Goal: Find specific page/section: Find specific page/section

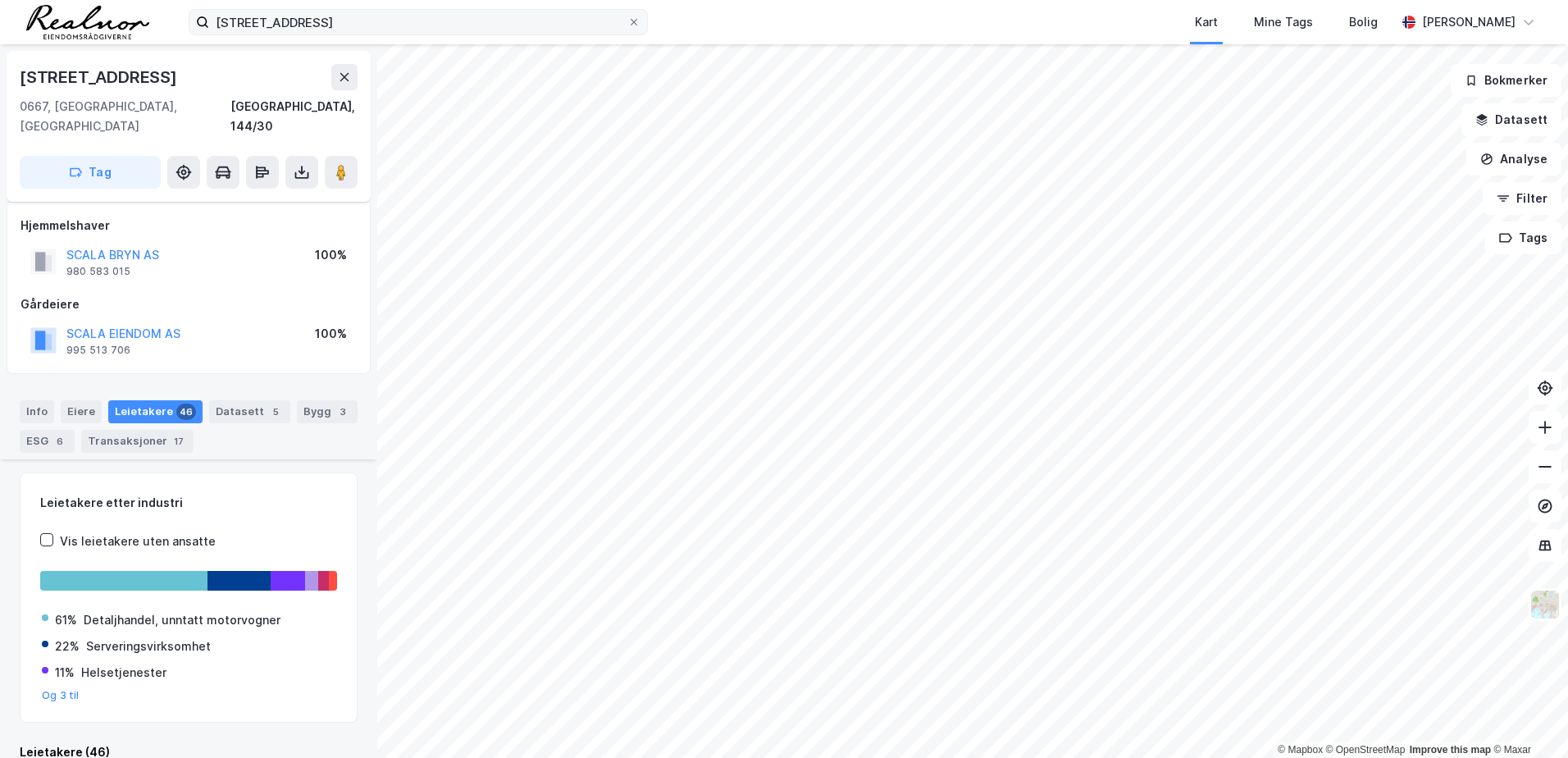
scroll to position [257, 0]
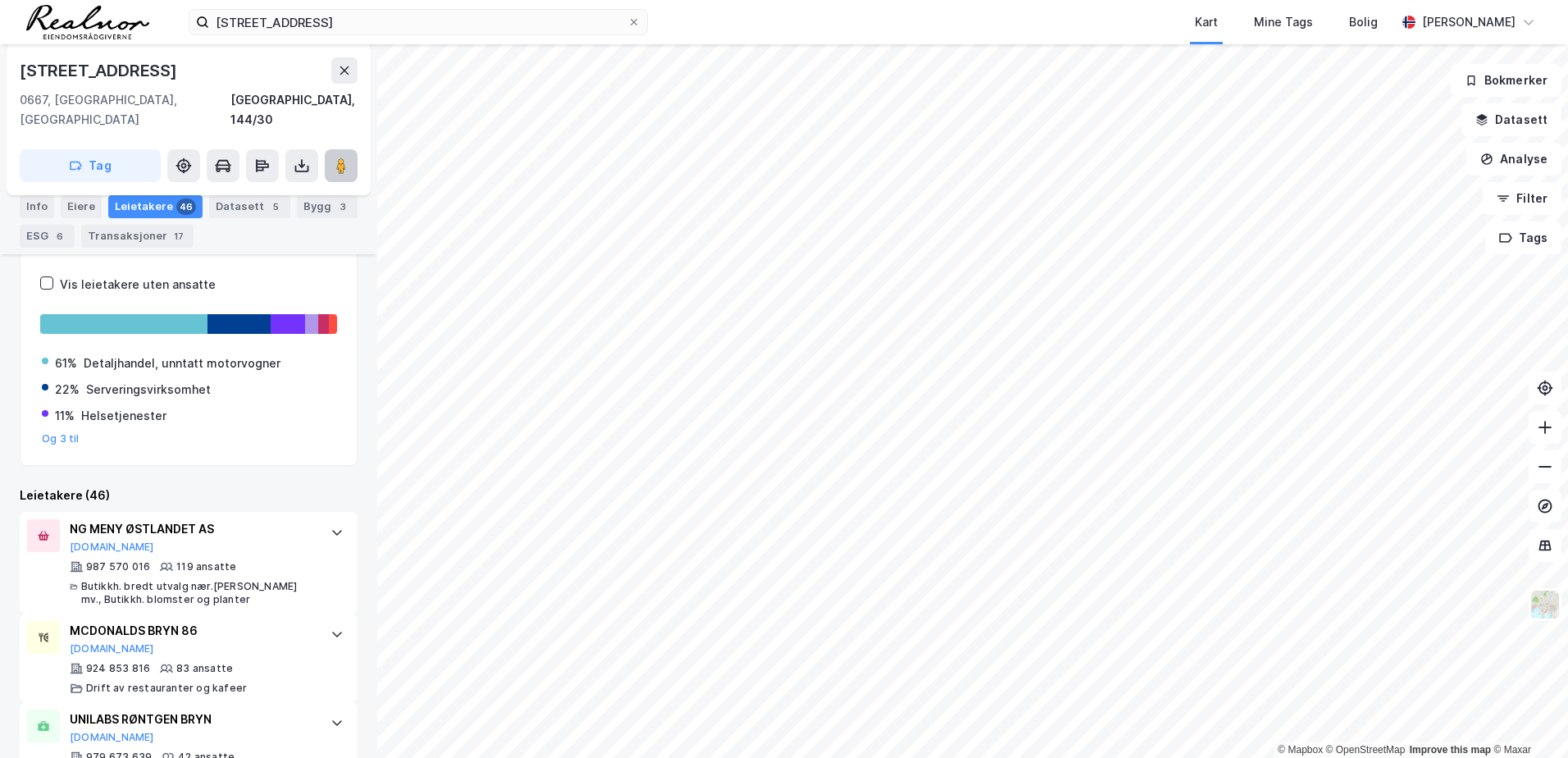
click at [332, 150] on button at bounding box center [341, 166] width 33 height 33
click at [346, 78] on button at bounding box center [344, 70] width 26 height 26
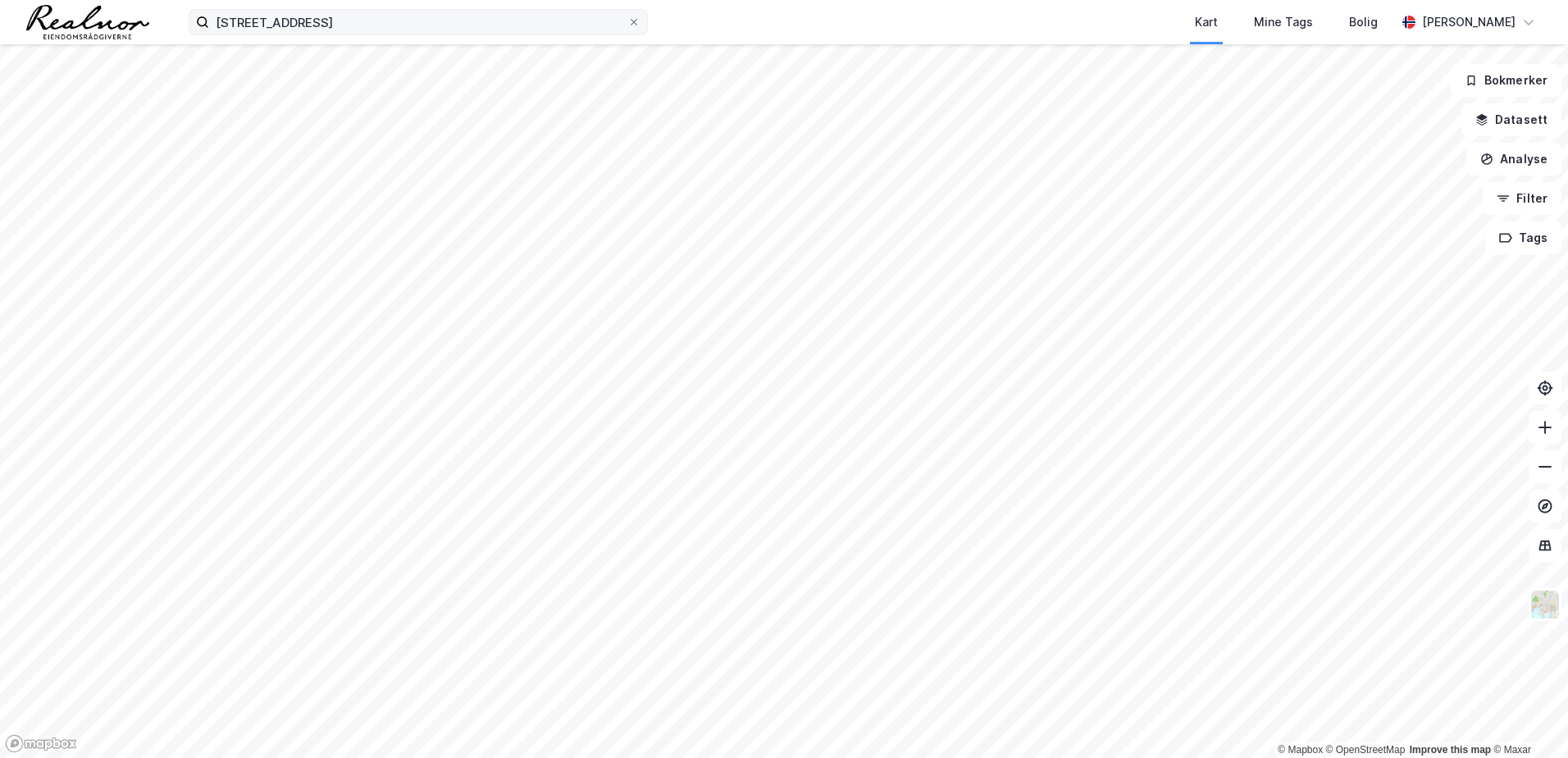
click at [628, 30] on label "[STREET_ADDRESS]" at bounding box center [418, 22] width 459 height 26
click at [628, 30] on input "[STREET_ADDRESS]" at bounding box center [418, 22] width 418 height 24
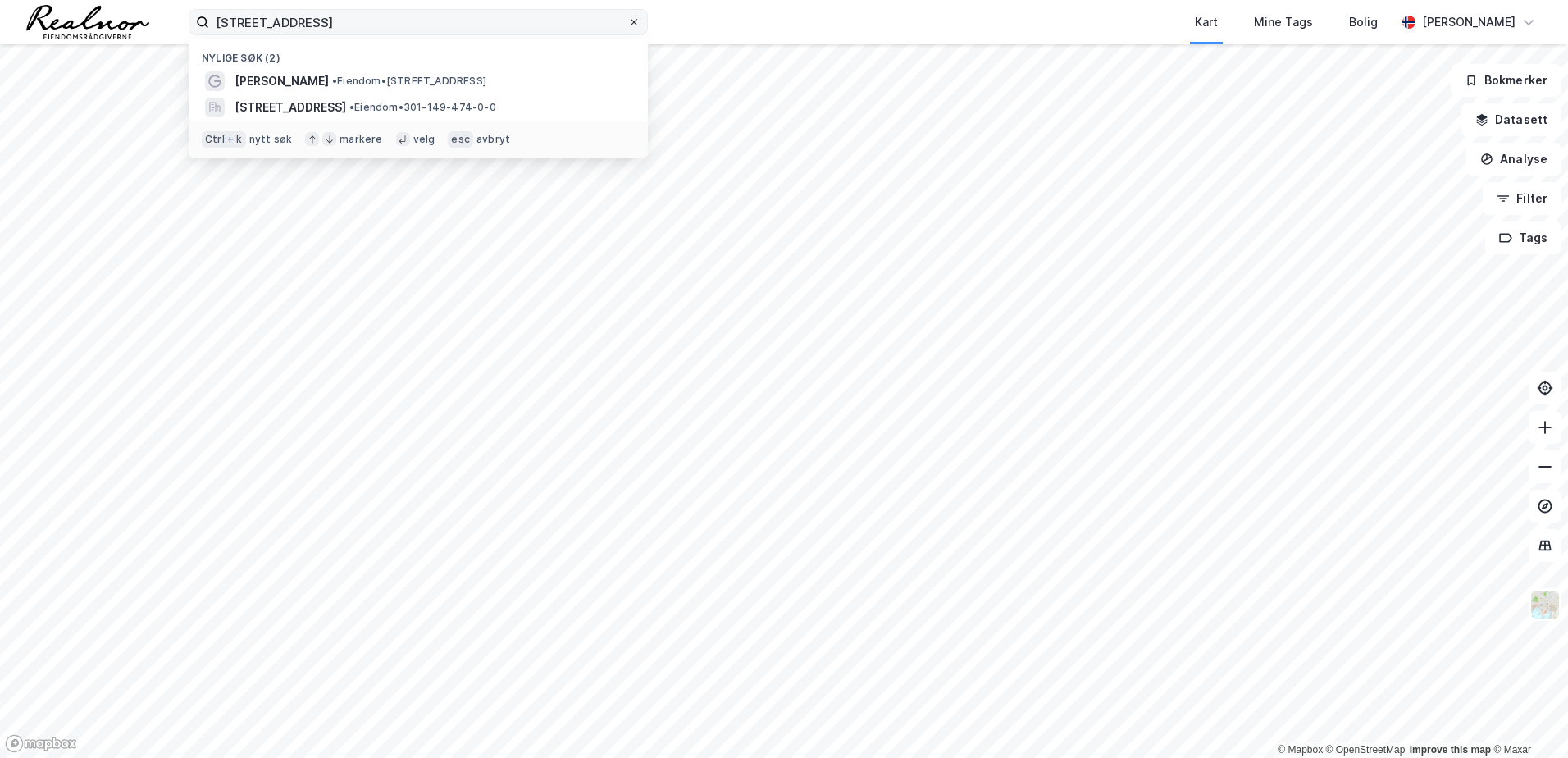
click at [632, 26] on icon at bounding box center [634, 22] width 10 height 10
click at [628, 26] on input "[STREET_ADDRESS]" at bounding box center [418, 22] width 418 height 24
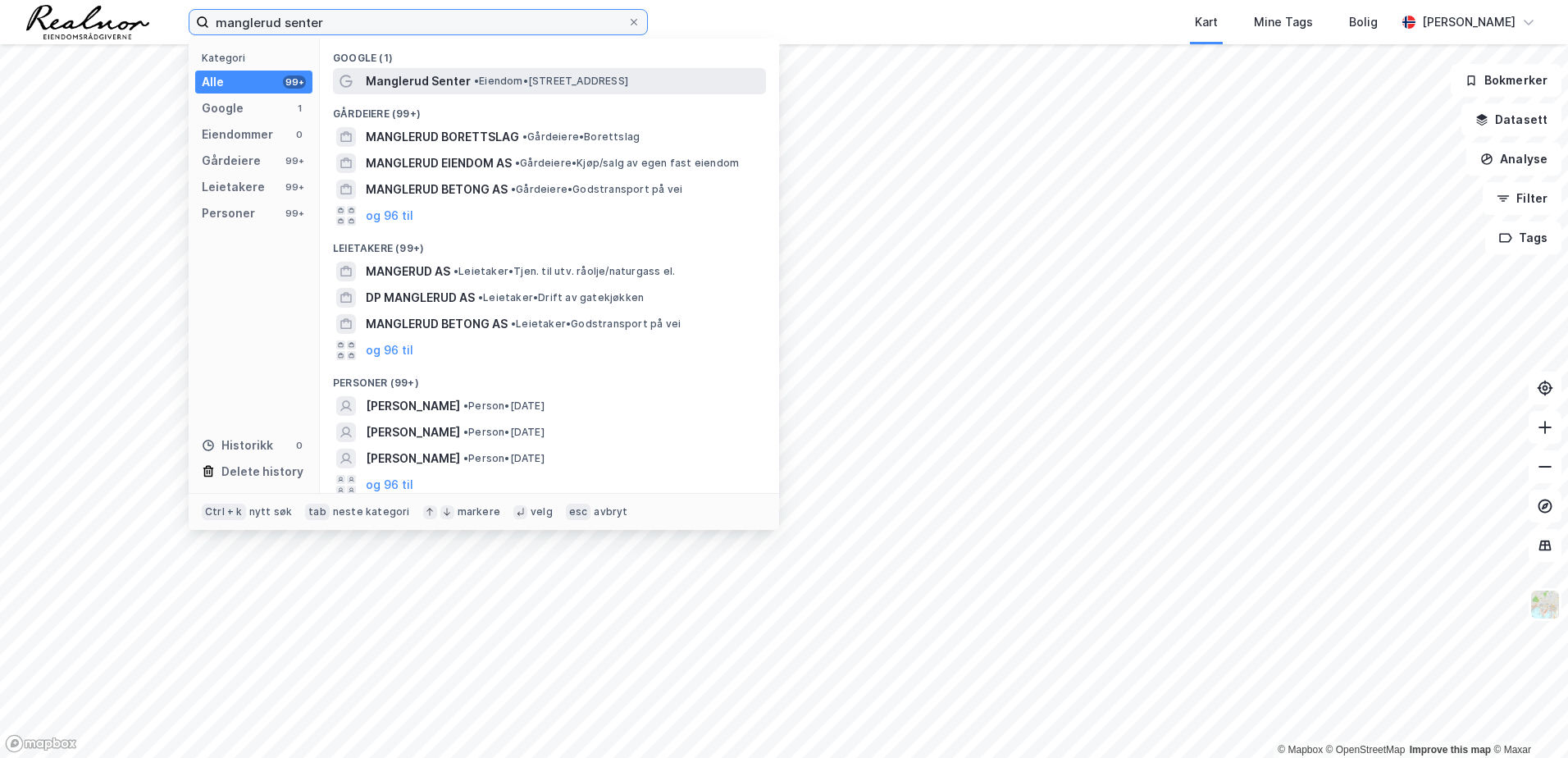
type input "manglerud senter"
click at [604, 73] on div "Manglerud Senter • Eiendom • [STREET_ADDRESS]" at bounding box center [564, 82] width 397 height 20
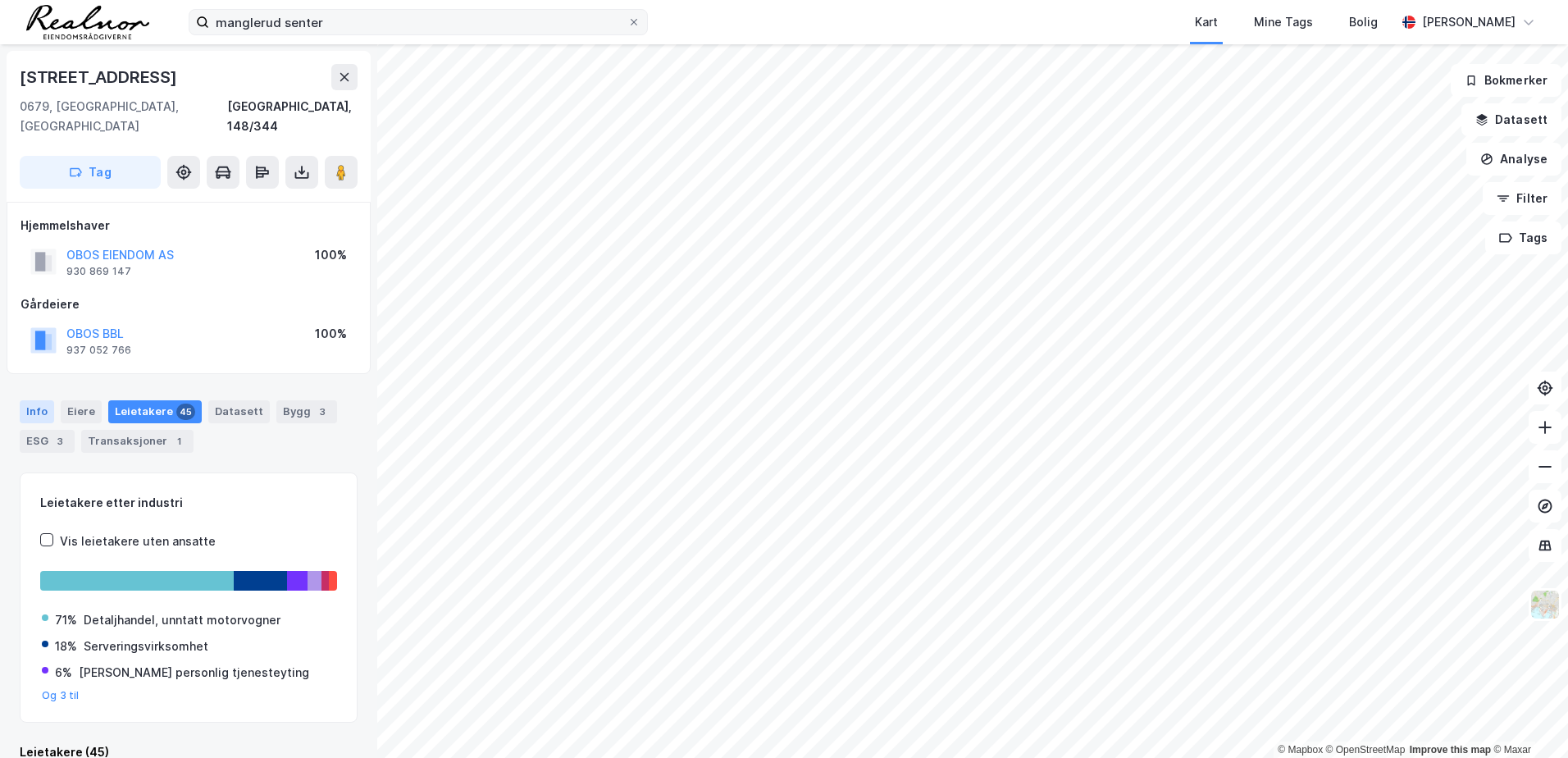
click at [43, 400] on div "Info" at bounding box center [37, 411] width 34 height 23
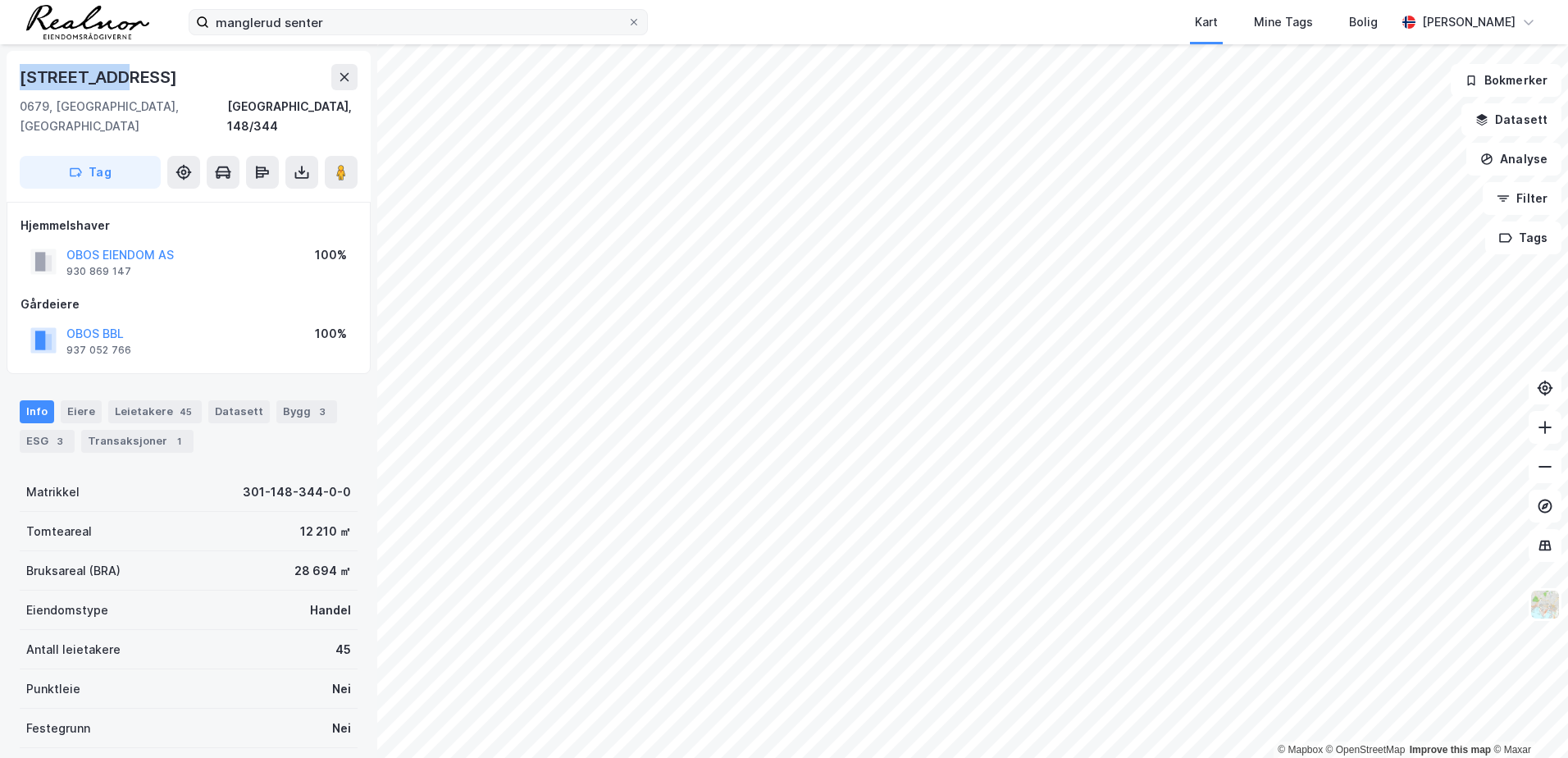
drag, startPoint x: 16, startPoint y: 74, endPoint x: 140, endPoint y: 88, distance: 124.8
click at [140, 88] on div "[STREET_ADDRESS]" at bounding box center [188, 126] width 364 height 151
copy div "[STREET_ADDRESS]"
